Goal: Navigation & Orientation: Find specific page/section

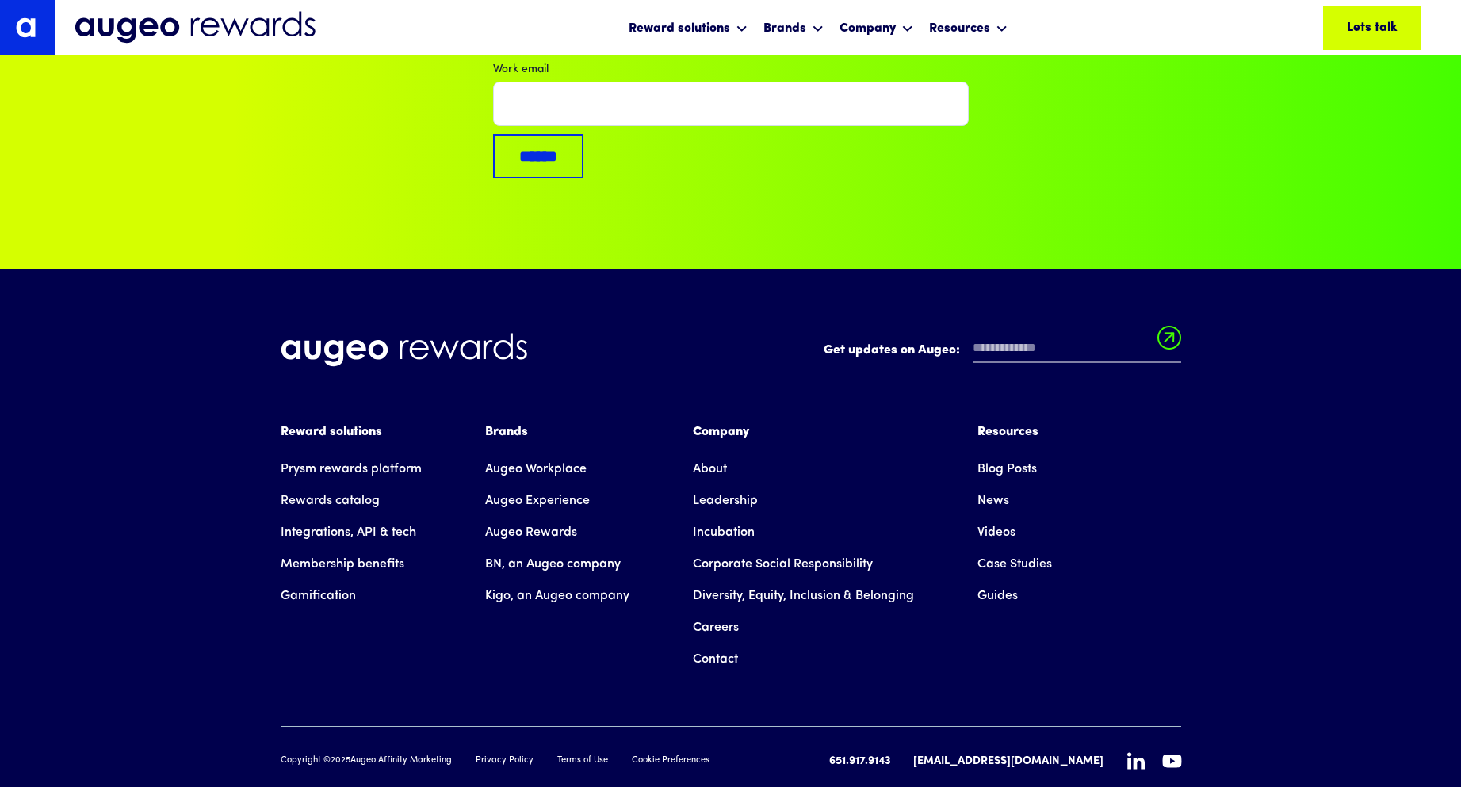
click at [718, 485] on link "Leadership" at bounding box center [725, 501] width 65 height 32
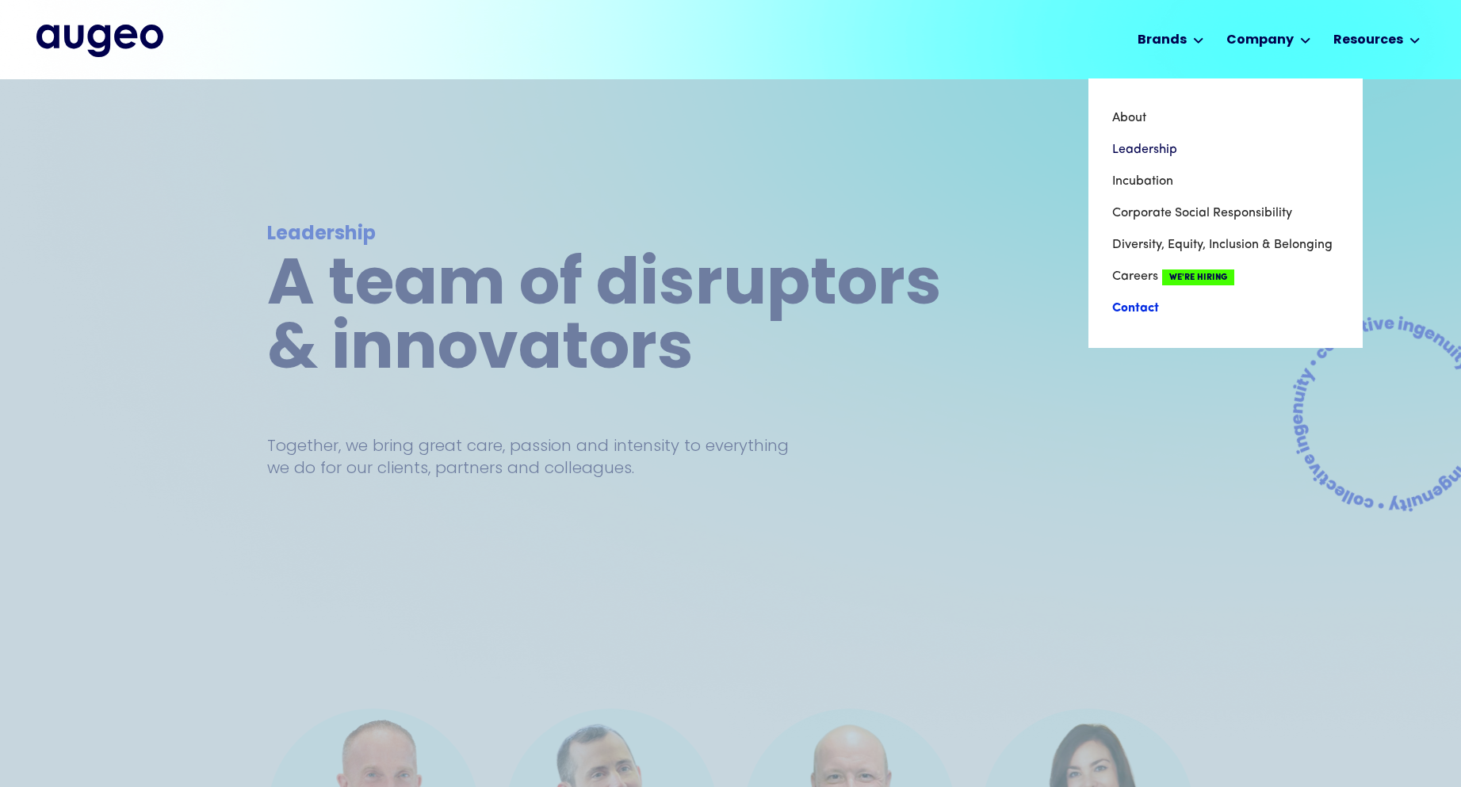
click at [1130, 311] on link "Contact" at bounding box center [1226, 309] width 227 height 32
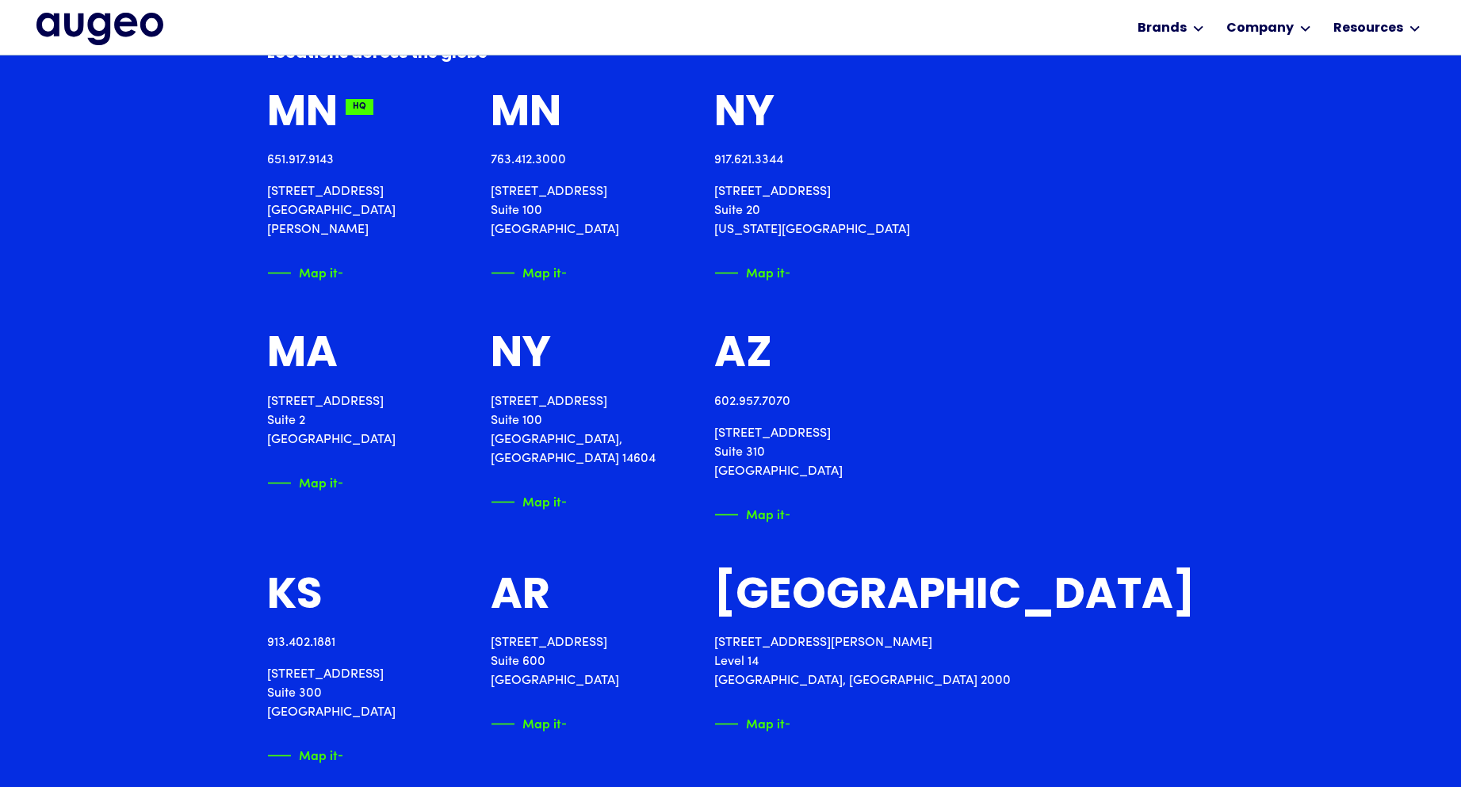
scroll to position [1918, 0]
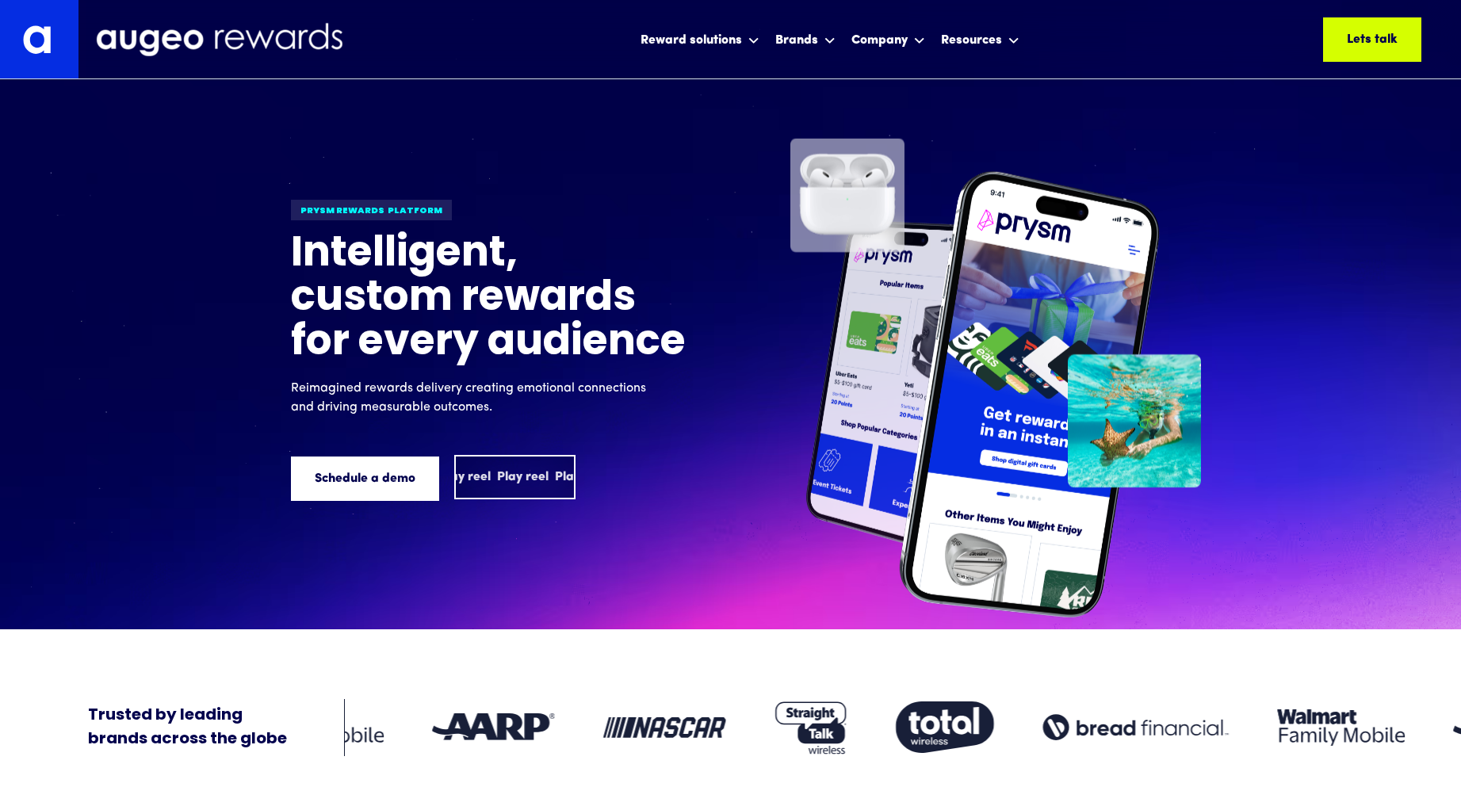
click at [508, 458] on div "Play reel Play reel Play reel Play reel Play reel Play reel" at bounding box center [515, 477] width 118 height 41
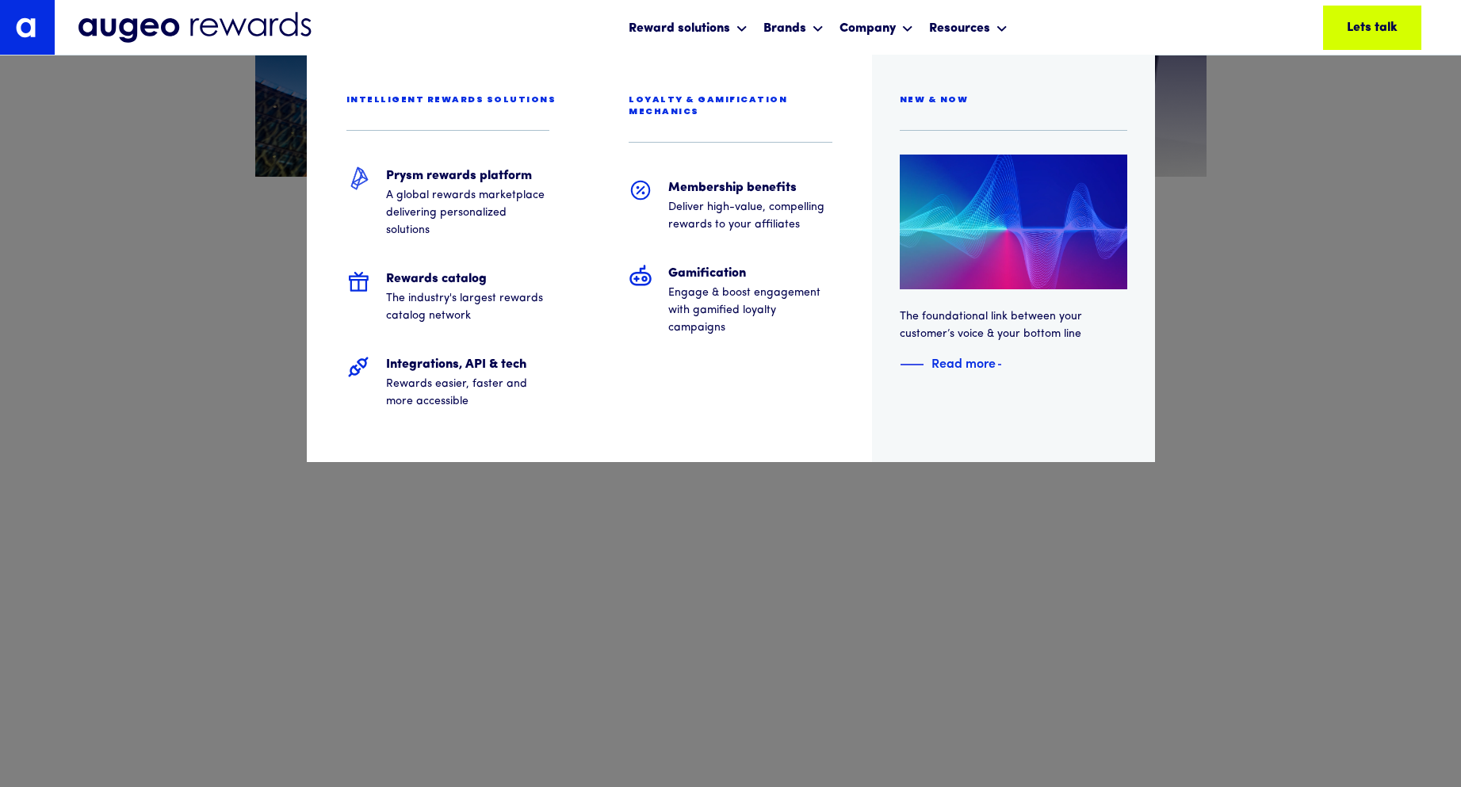
scroll to position [1039, 0]
click at [421, 277] on h5 "Rewards catalog" at bounding box center [468, 279] width 164 height 19
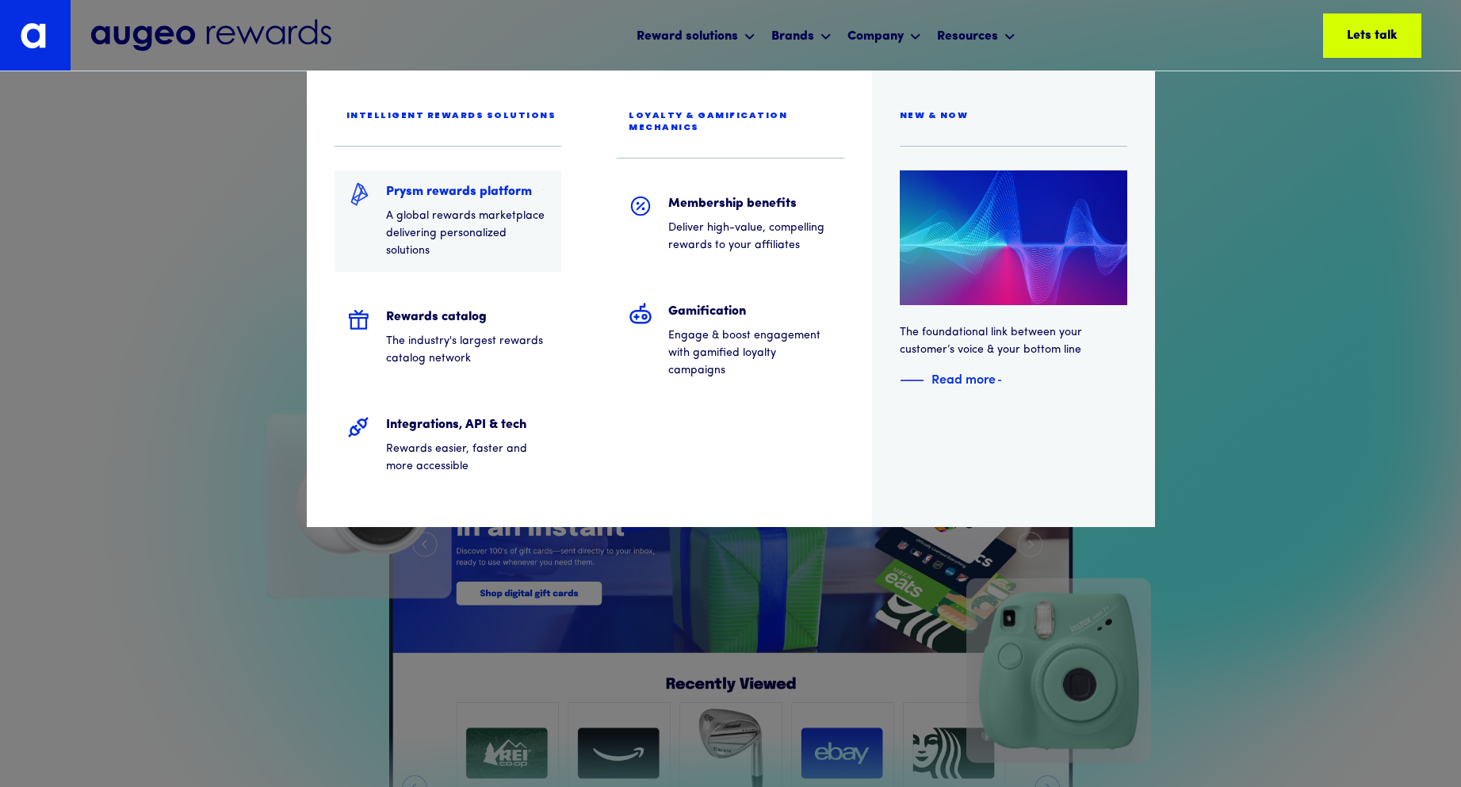
click at [452, 206] on div "Prysm rewards platform A global rewards marketplace delivering personalized sol…" at bounding box center [468, 221] width 164 height 78
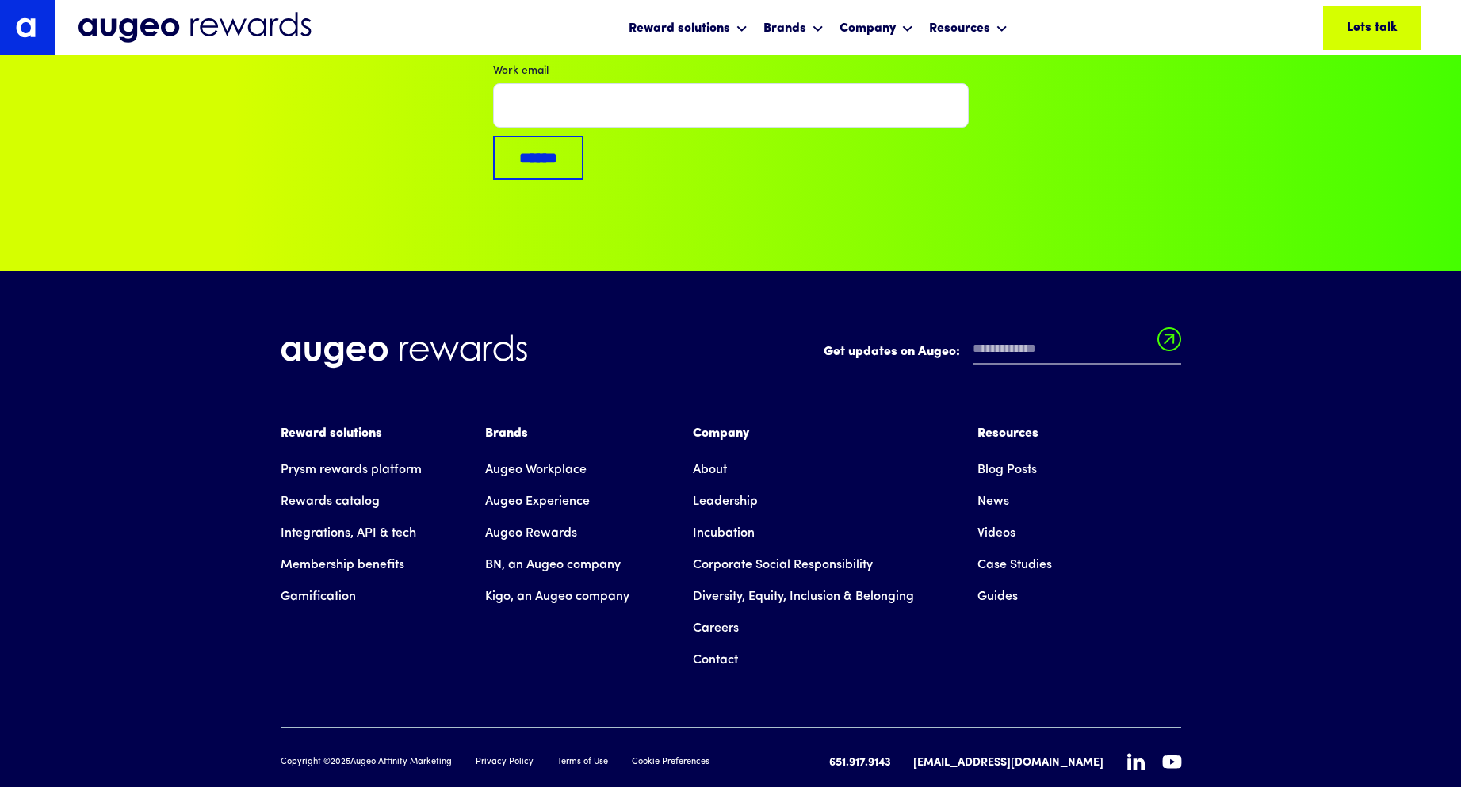
scroll to position [10808, 0]
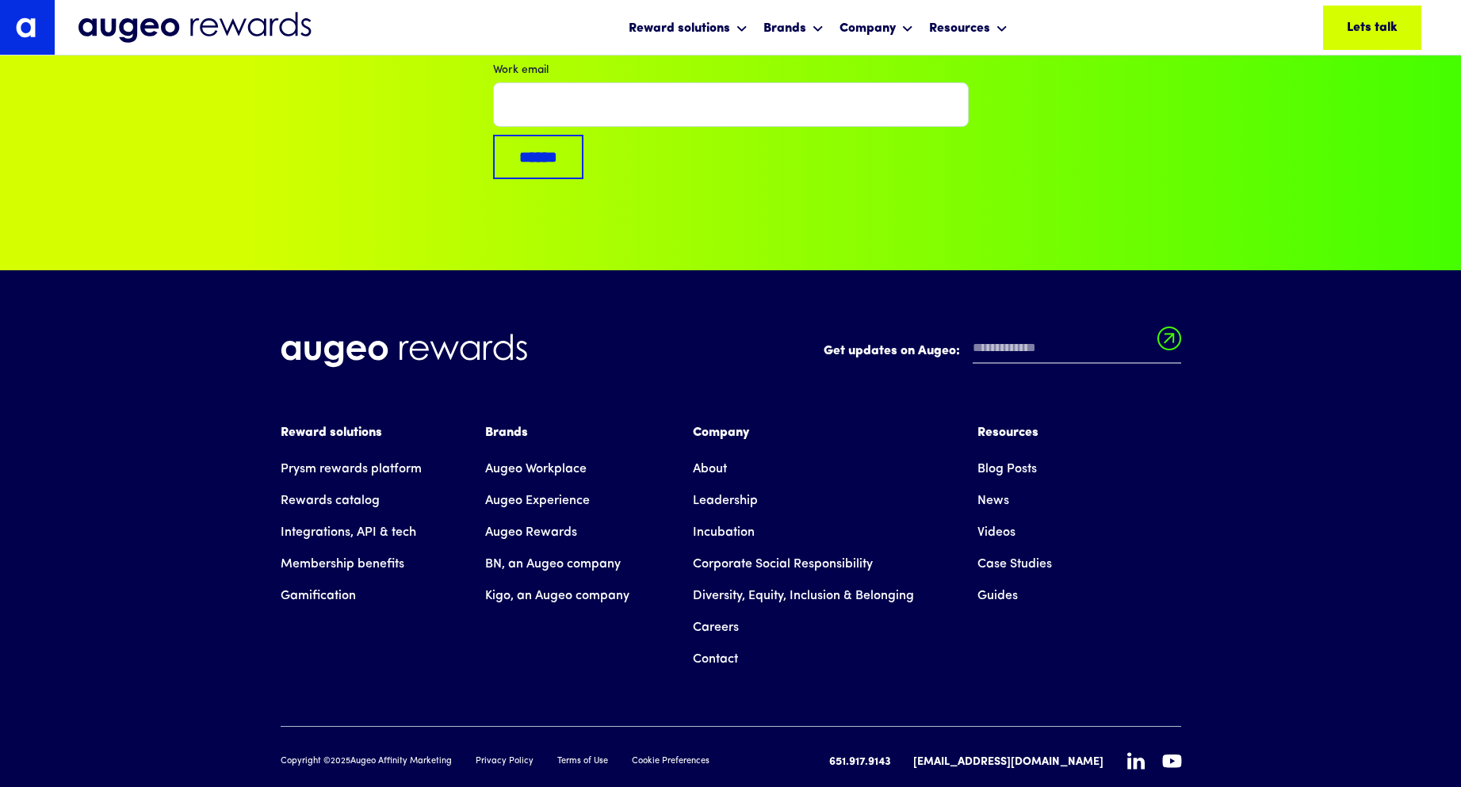
click at [1168, 755] on icon at bounding box center [1172, 761] width 19 height 13
click at [1137, 753] on icon at bounding box center [1136, 761] width 17 height 17
click at [1136, 753] on icon at bounding box center [1136, 761] width 17 height 17
